Goal: Obtain resource: Download file/media

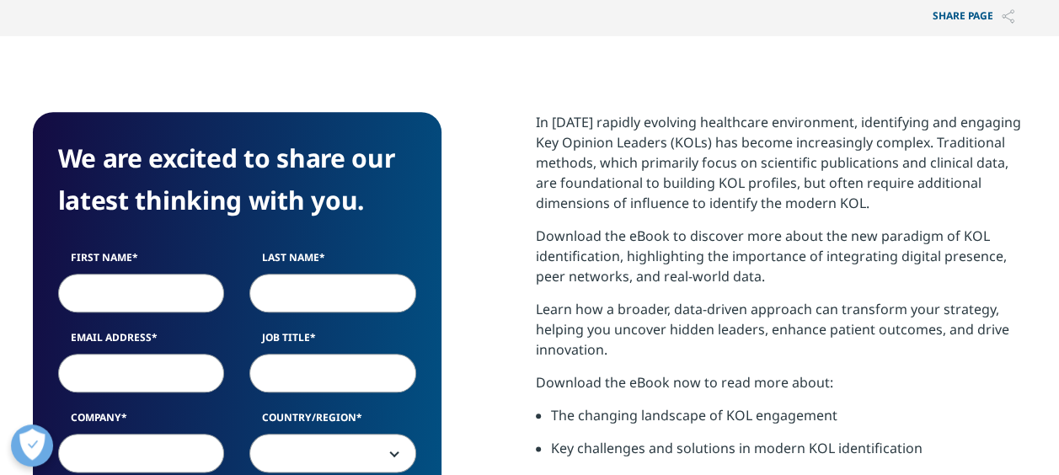
scroll to position [758, 0]
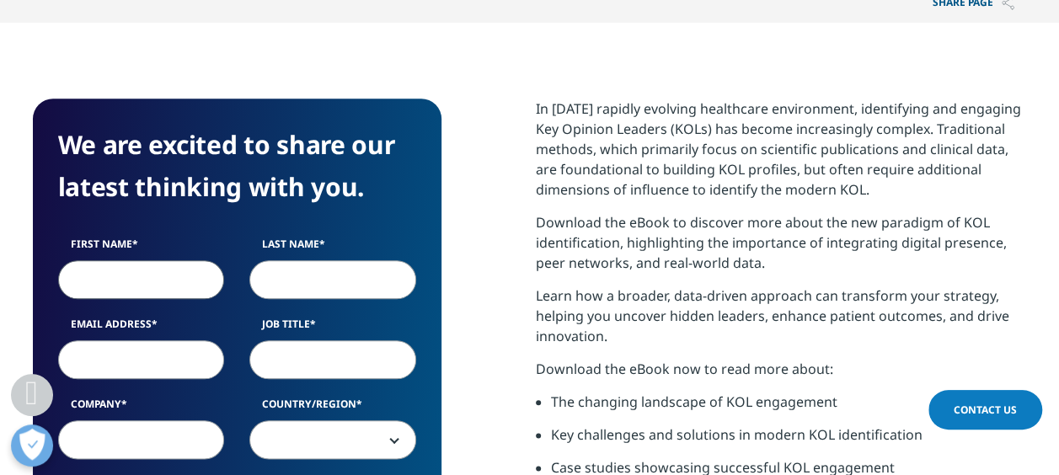
click at [142, 281] on input "First Name" at bounding box center [141, 279] width 167 height 39
type input "[PERSON_NAME]"
click at [113, 354] on input "Email Address" at bounding box center [141, 359] width 167 height 39
type input "[PERSON_NAME][EMAIL_ADDRESS][PERSON_NAME][DOMAIN_NAME]"
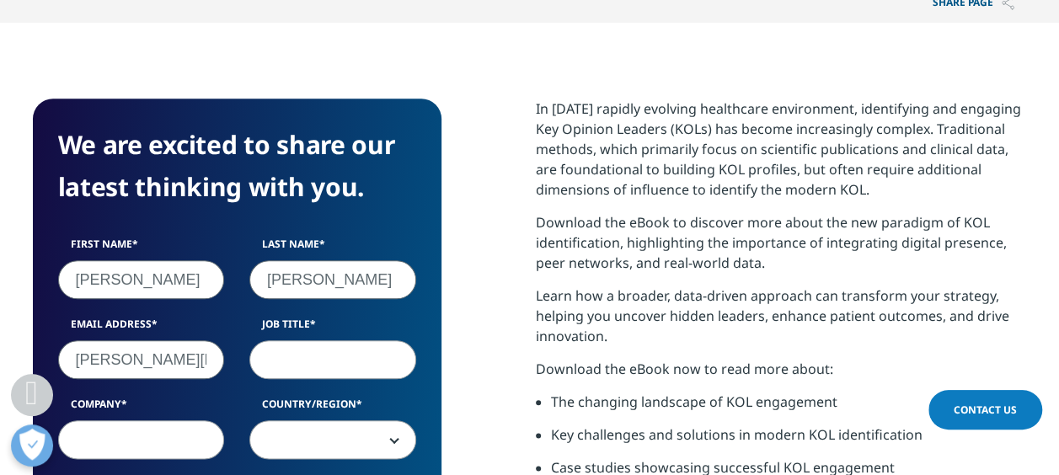
type input "Shionogi Inc"
select select "[GEOGRAPHIC_DATA]"
click at [283, 356] on input "Job Title" at bounding box center [332, 359] width 167 height 39
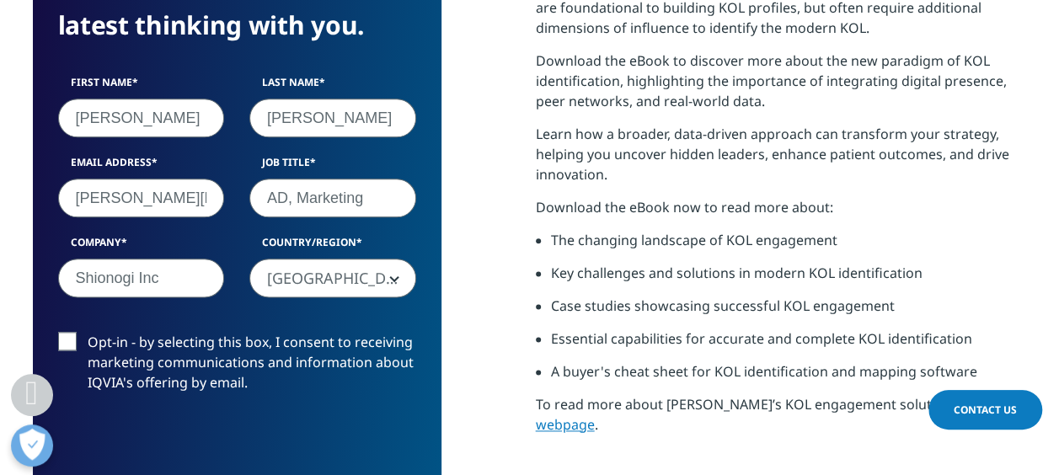
scroll to position [927, 0]
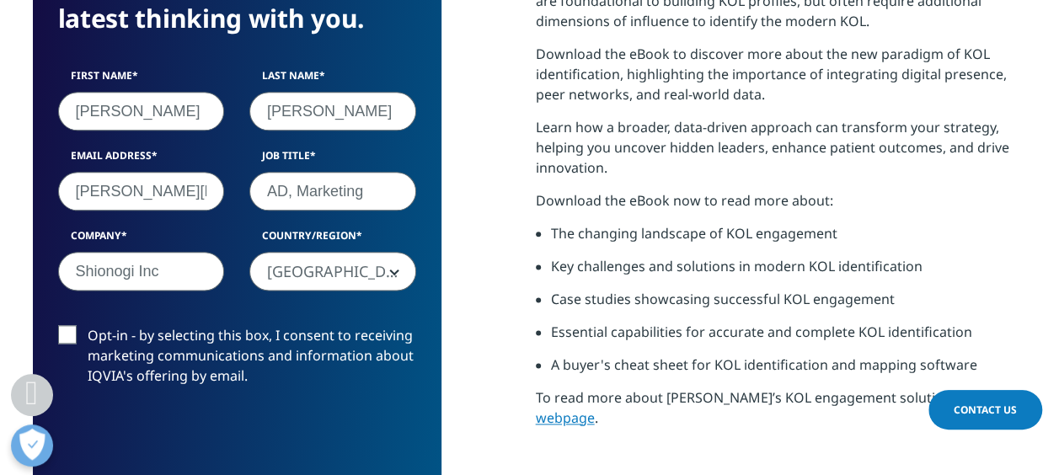
type input "AD, Marketing"
click at [63, 331] on label "Opt-in - by selecting this box, I consent to receiving marketing communications…" at bounding box center [237, 360] width 358 height 70
click at [88, 325] on input "Opt-in - by selecting this box, I consent to receiving marketing communications…" at bounding box center [88, 325] width 0 height 0
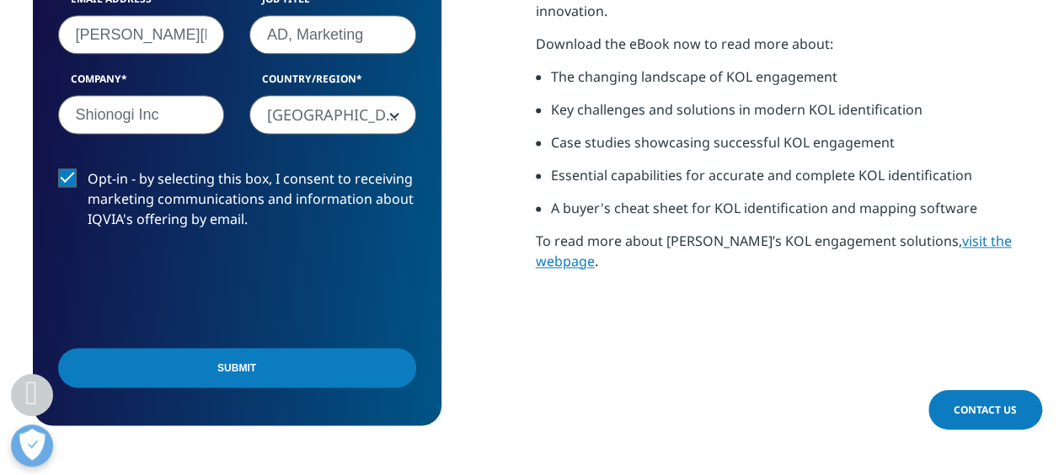
scroll to position [1095, 0]
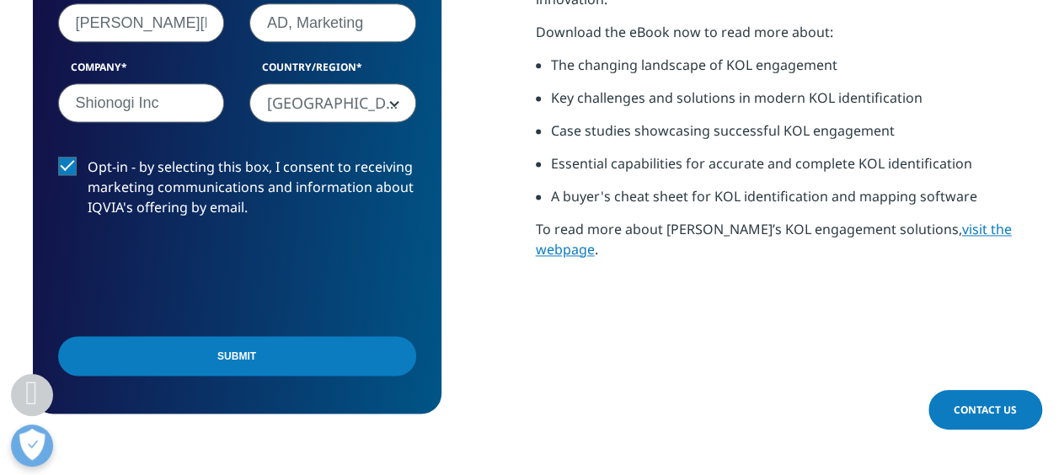
click at [195, 364] on input "Submit" at bounding box center [237, 356] width 358 height 40
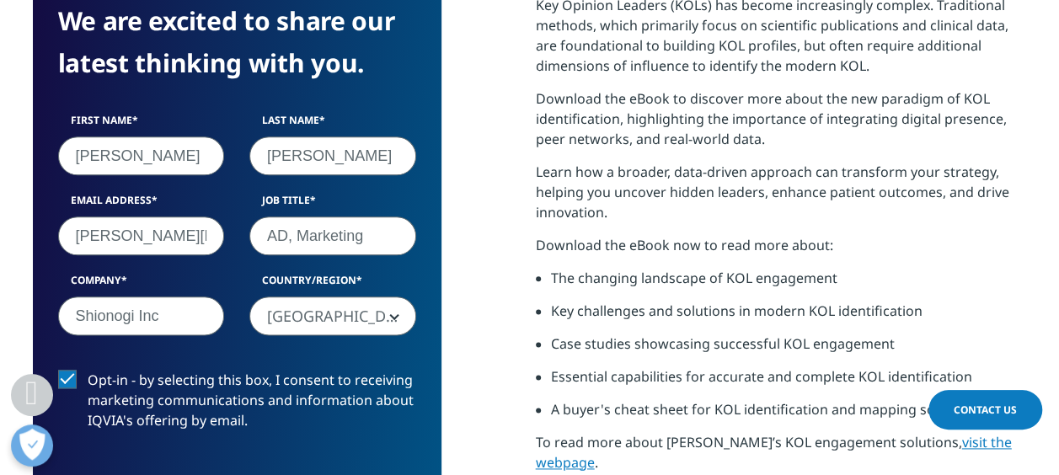
scroll to position [8, 8]
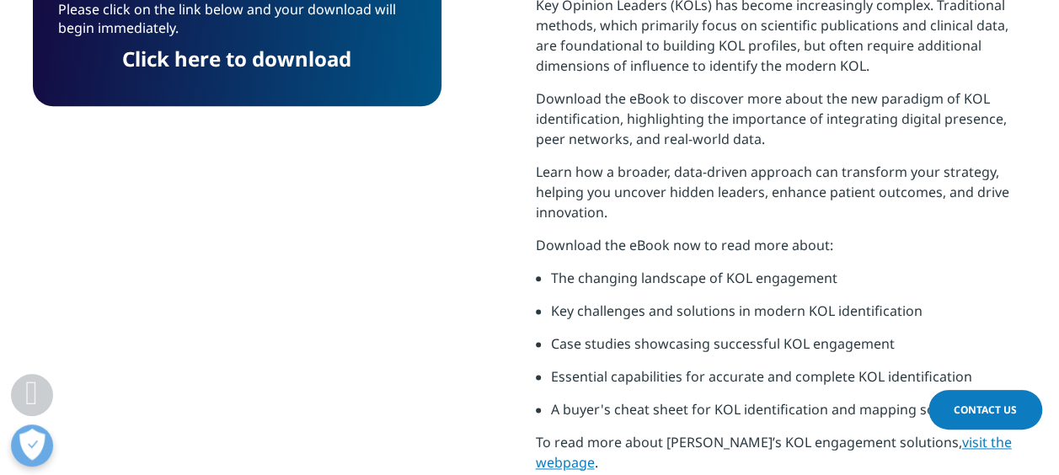
click at [294, 61] on link "Click here to download" at bounding box center [236, 59] width 229 height 28
